Goal: Navigation & Orientation: Find specific page/section

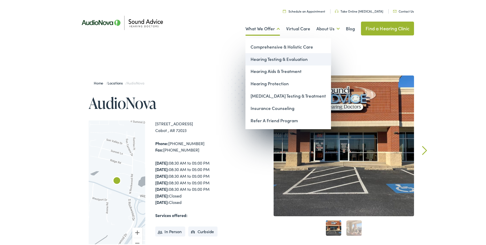
click at [266, 58] on link "Hearing Testing & Evaluation" at bounding box center [289, 58] width 86 height 12
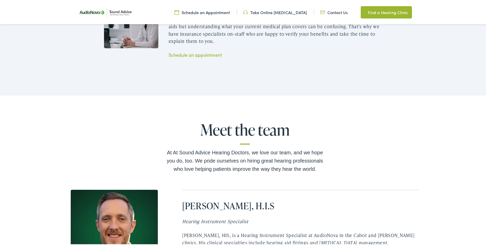
scroll to position [895, 0]
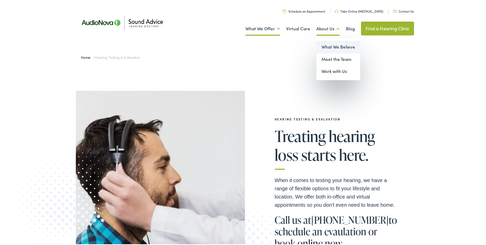
click at [329, 45] on link "What We Believe" at bounding box center [339, 46] width 44 height 12
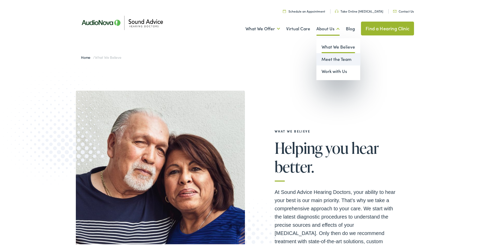
click at [332, 57] on link "Meet the Team" at bounding box center [339, 58] width 44 height 12
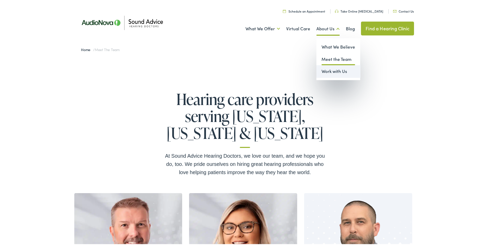
click at [331, 70] on link "Work with Us" at bounding box center [339, 70] width 44 height 12
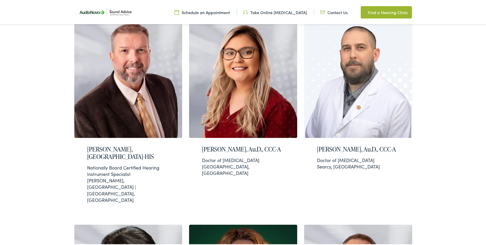
scroll to position [169, 0]
